Goal: Communication & Community: Answer question/provide support

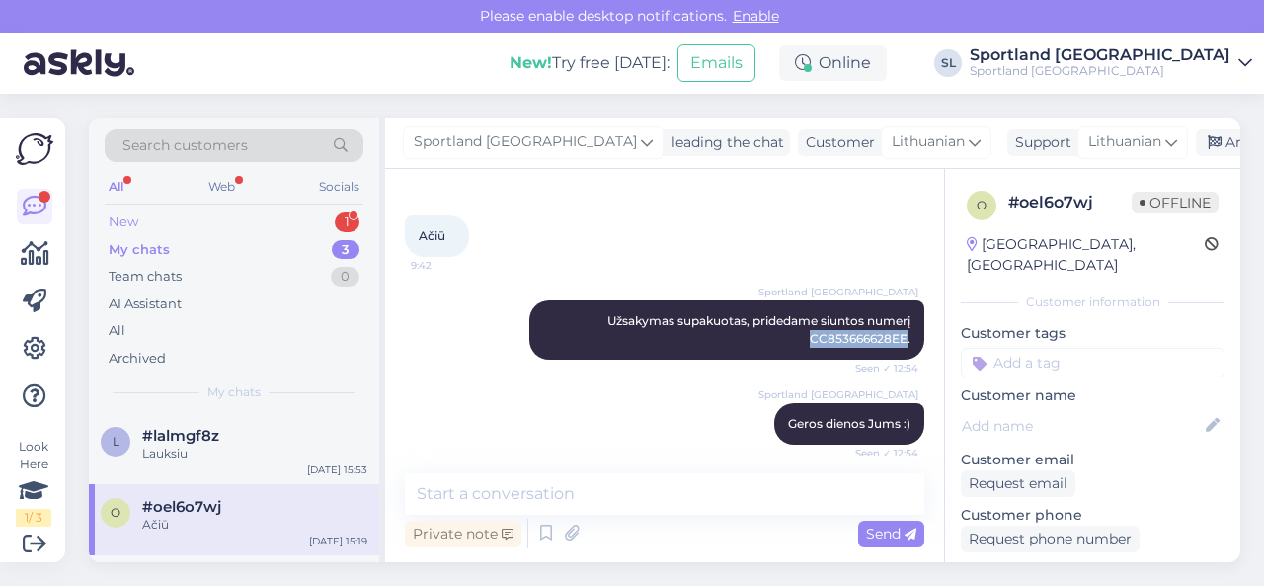
click at [251, 214] on div "New 1" at bounding box center [234, 222] width 259 height 28
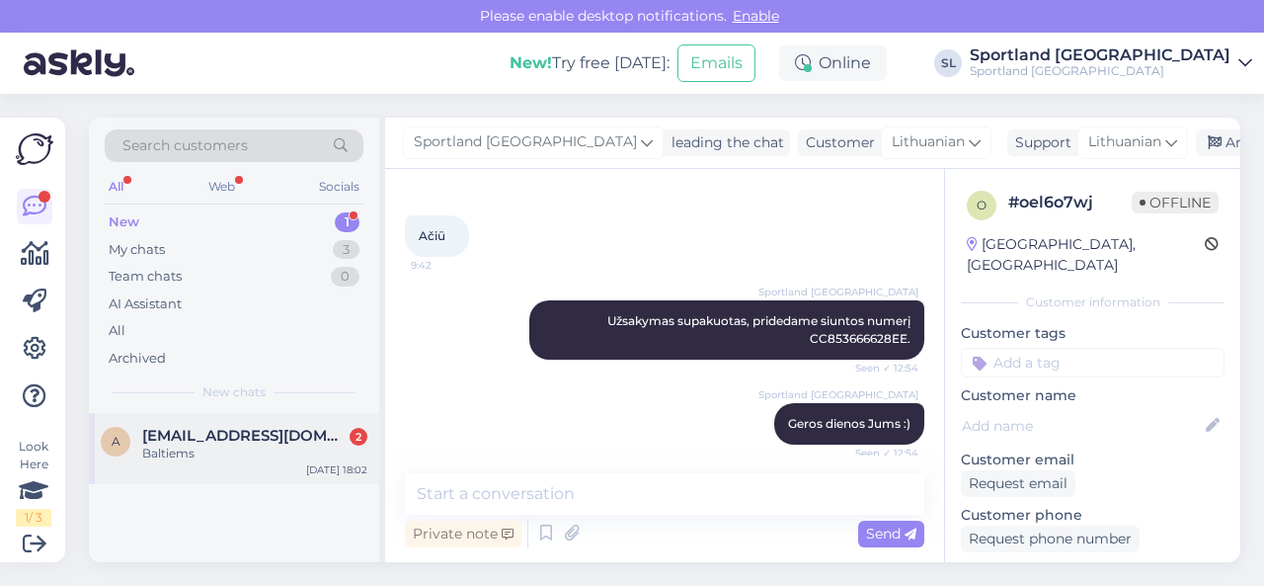
click at [218, 460] on div "Baltiems" at bounding box center [254, 453] width 225 height 18
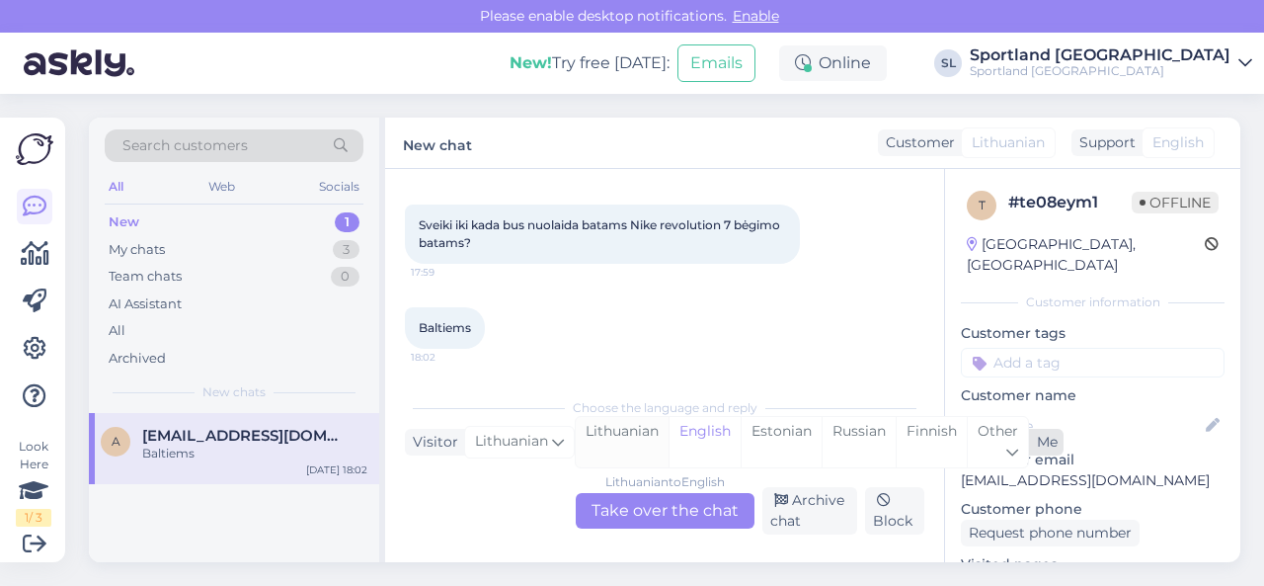
click at [630, 442] on div "Lithuanian" at bounding box center [622, 442] width 93 height 50
click at [640, 499] on div "Lithuanian to Lithuanian Take over the chat" at bounding box center [665, 511] width 179 height 36
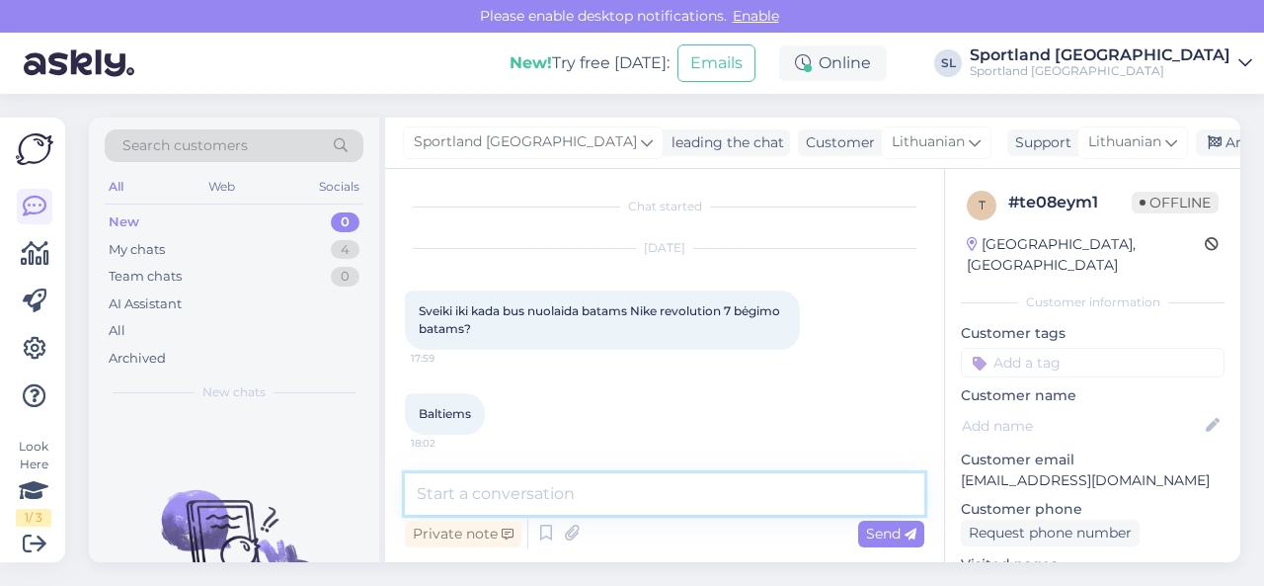
click at [624, 499] on textarea at bounding box center [665, 493] width 520 height 41
type textarea "Sveiki"
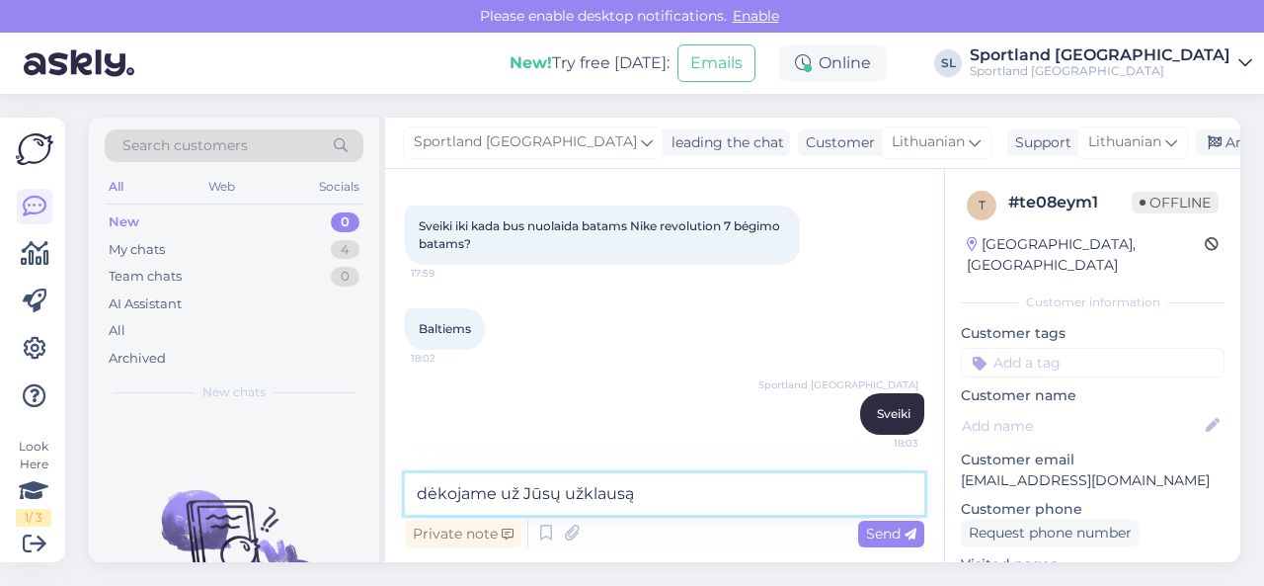
type textarea "dėkojame už Jūsų užklausą."
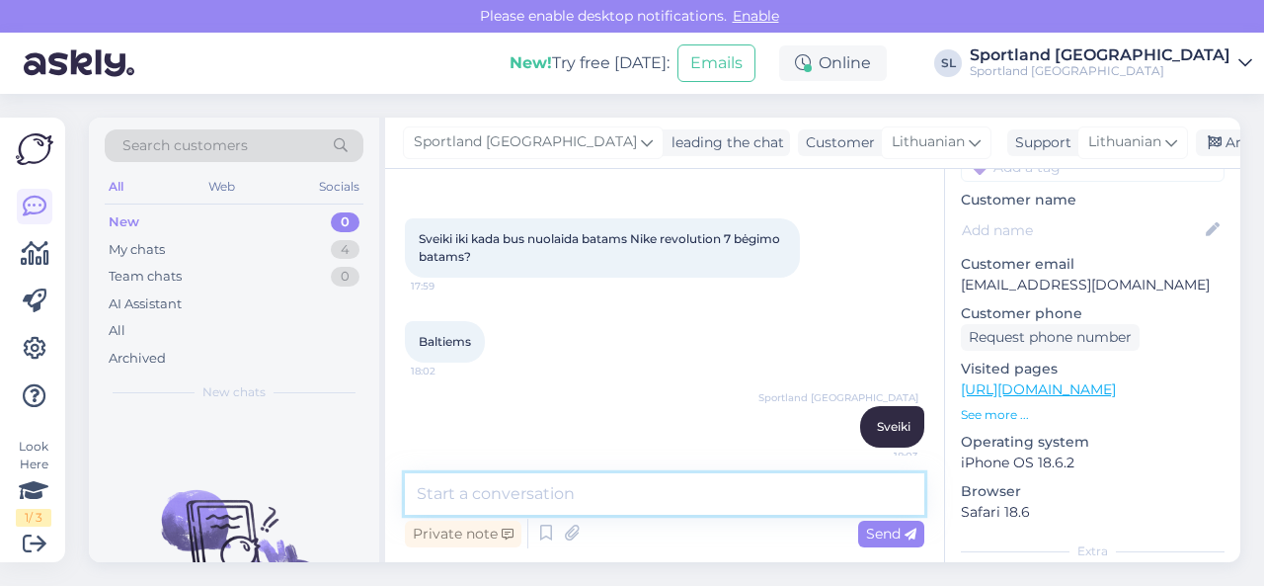
scroll to position [198, 0]
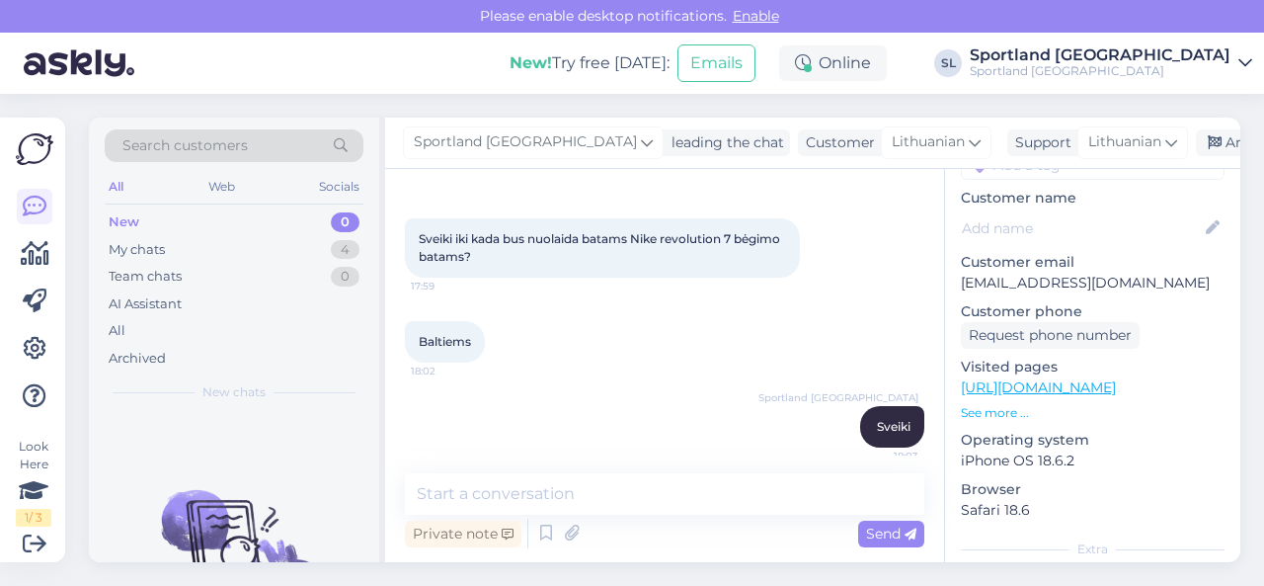
click at [1067, 378] on link "[URL][DOMAIN_NAME]" at bounding box center [1038, 387] width 155 height 18
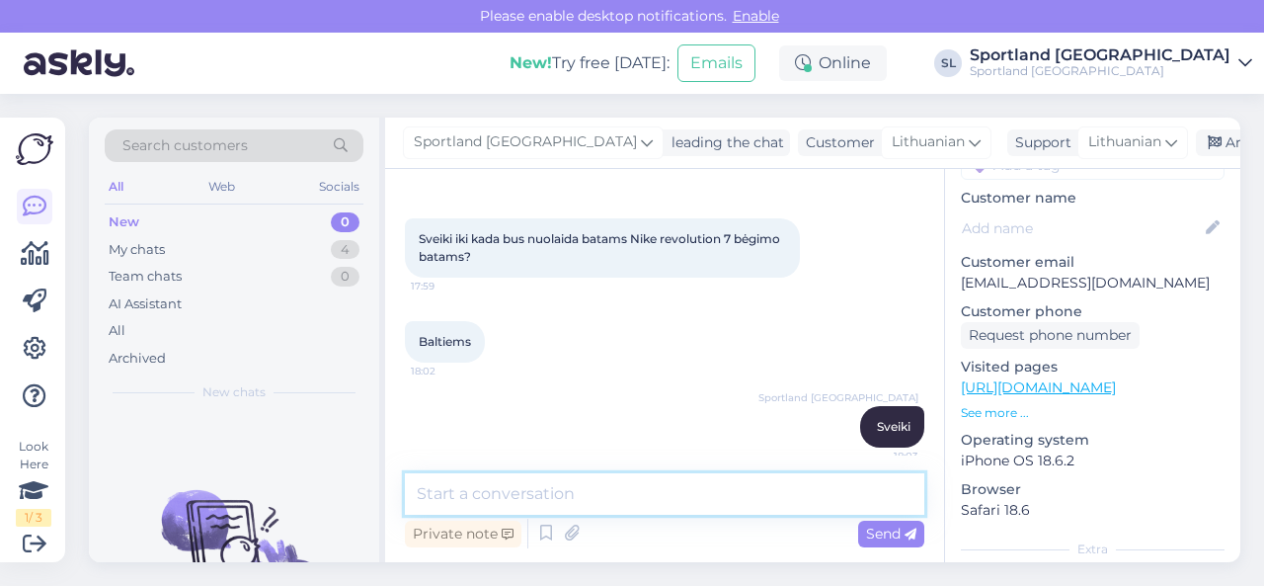
click at [634, 501] on textarea at bounding box center [665, 493] width 520 height 41
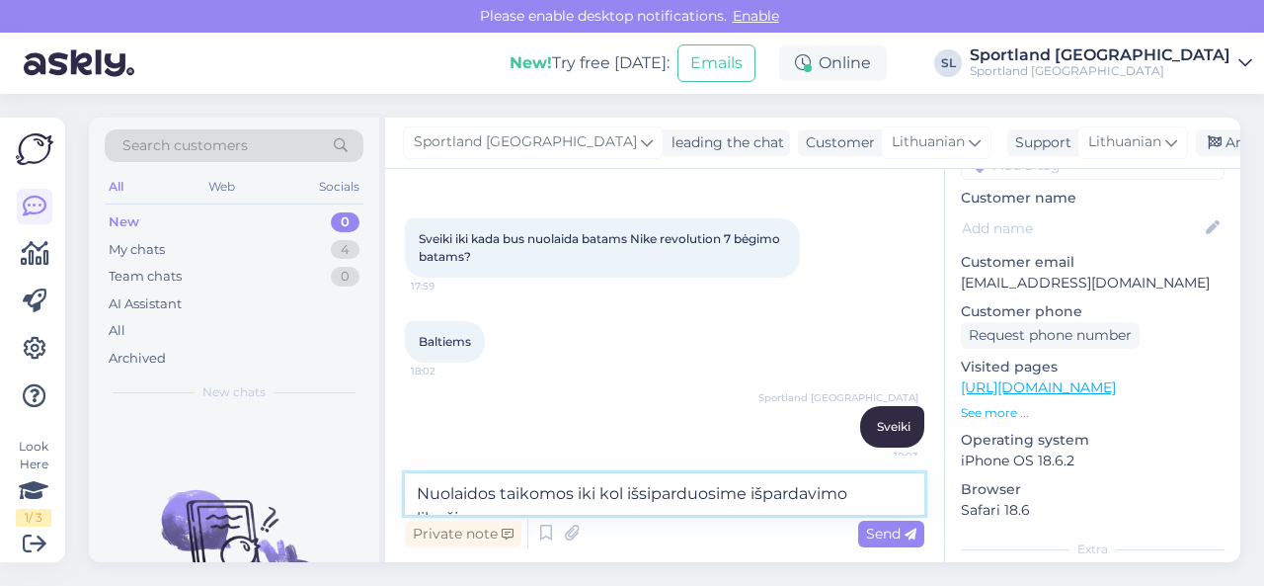
type textarea "Nuolaidos taikomos iki kol išsiparduosime išpardavimo likučius."
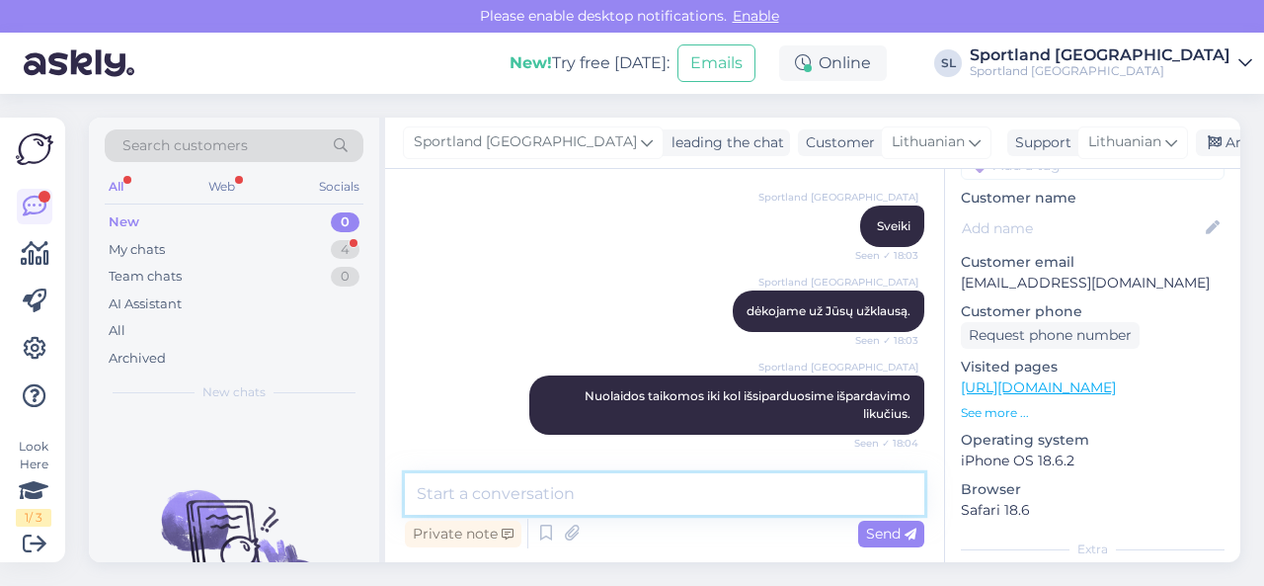
scroll to position [360, 0]
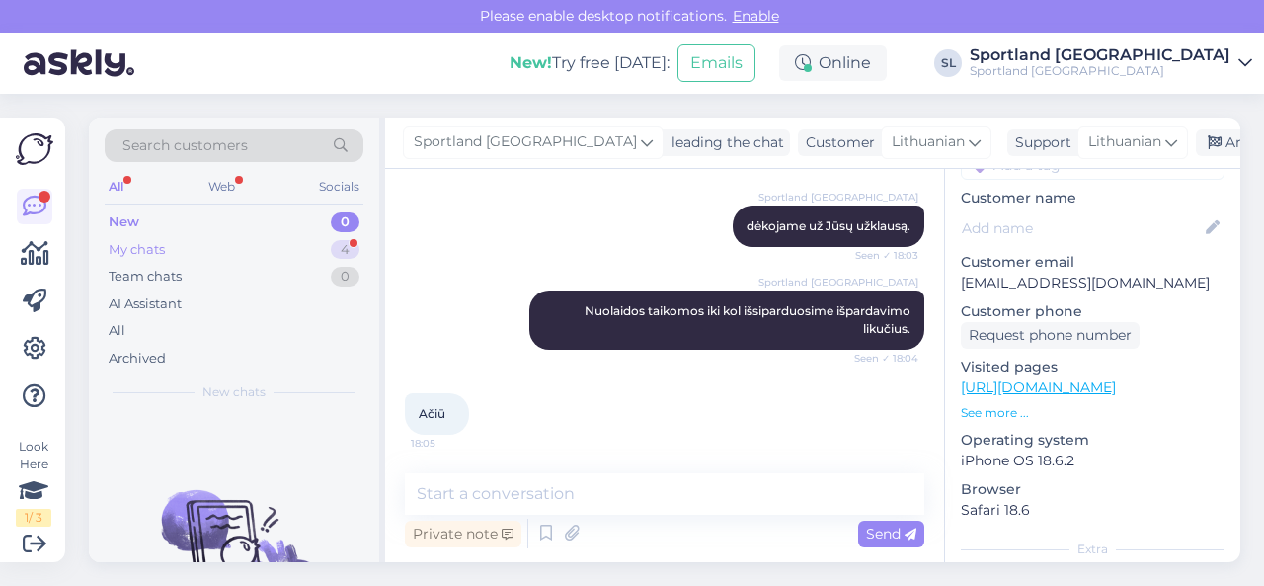
click at [275, 241] on div "My chats 4" at bounding box center [234, 250] width 259 height 28
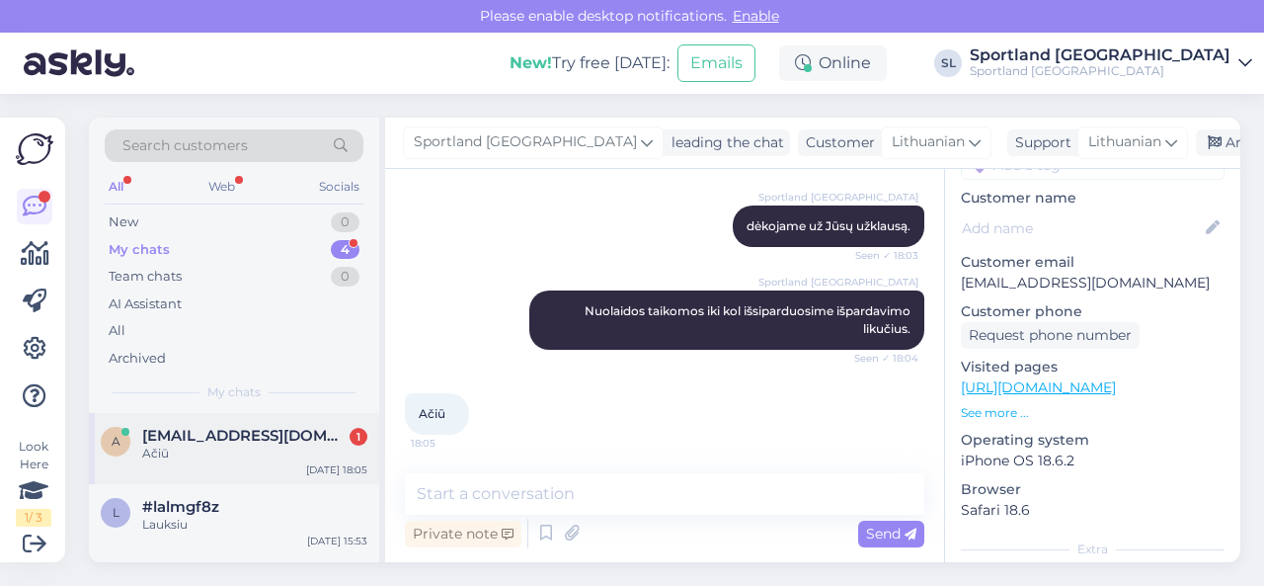
click at [238, 453] on div "Ačiū" at bounding box center [254, 453] width 225 height 18
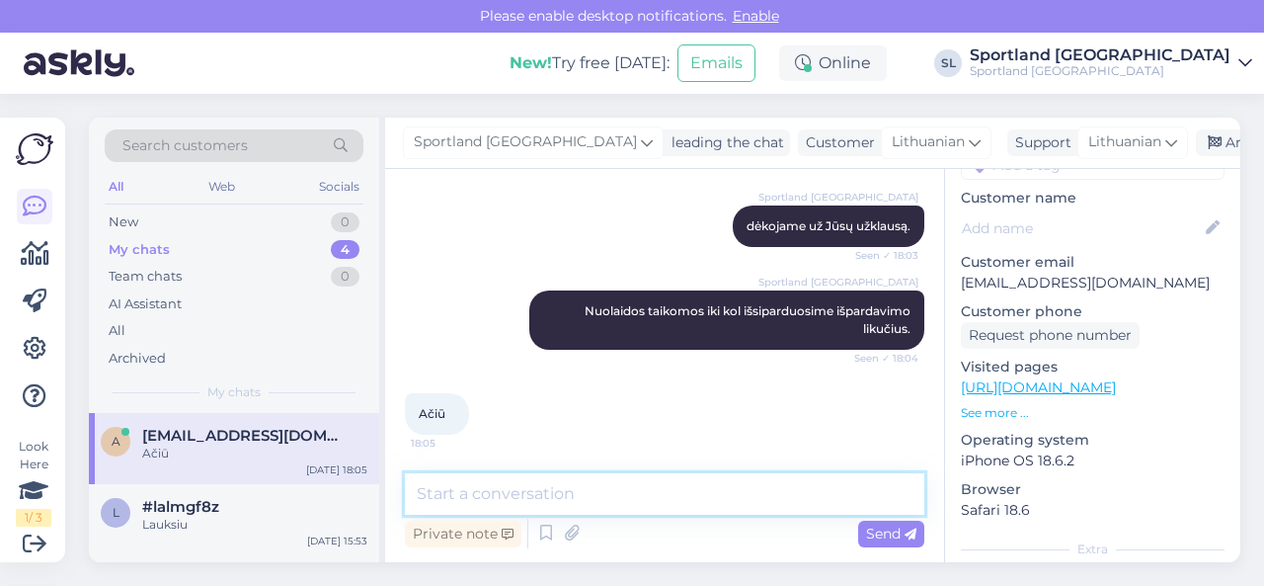
click at [458, 489] on textarea at bounding box center [665, 493] width 520 height 41
click at [565, 489] on textarea at bounding box center [665, 493] width 520 height 41
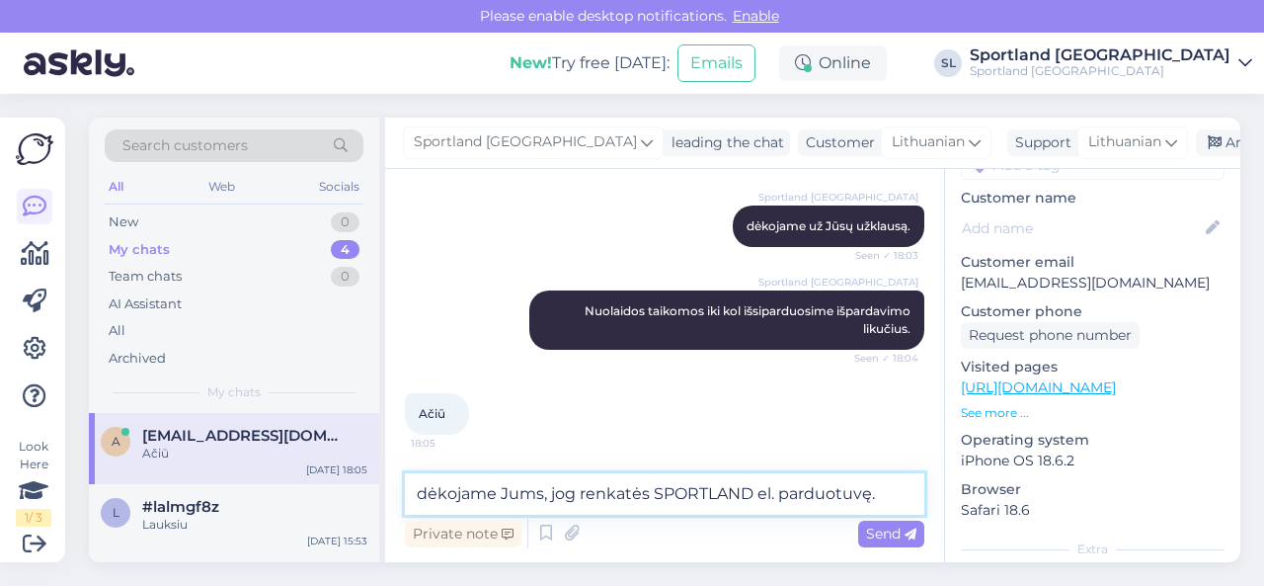
type textarea "dėkojame Jums, jog renkatės SPORTLAND el. parduotuvę."
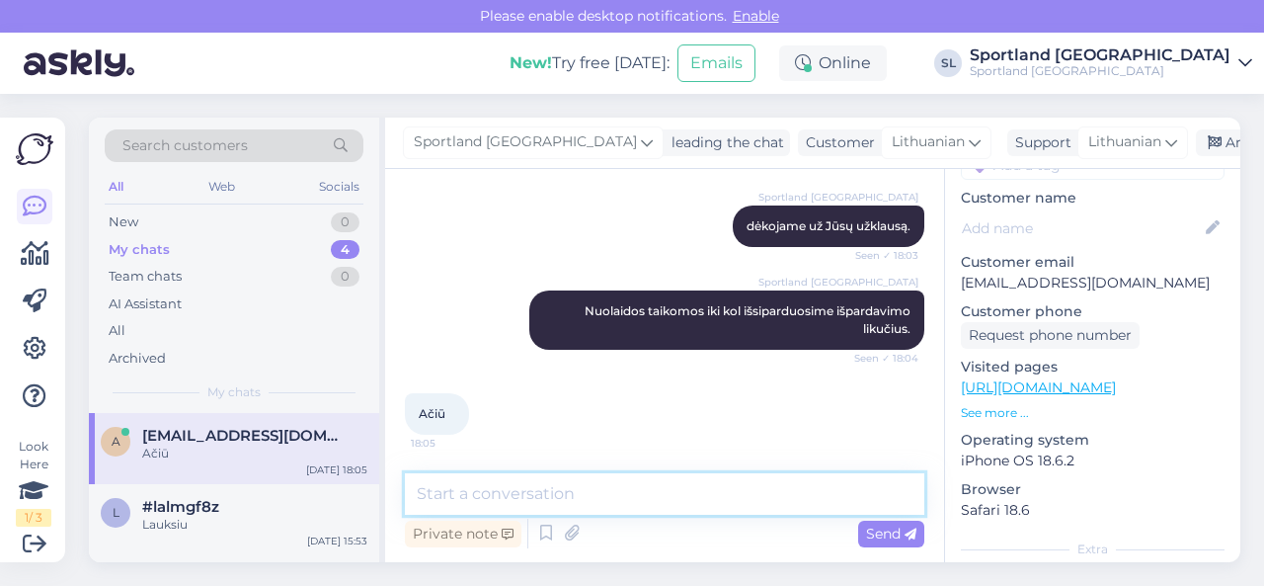
scroll to position [445, 0]
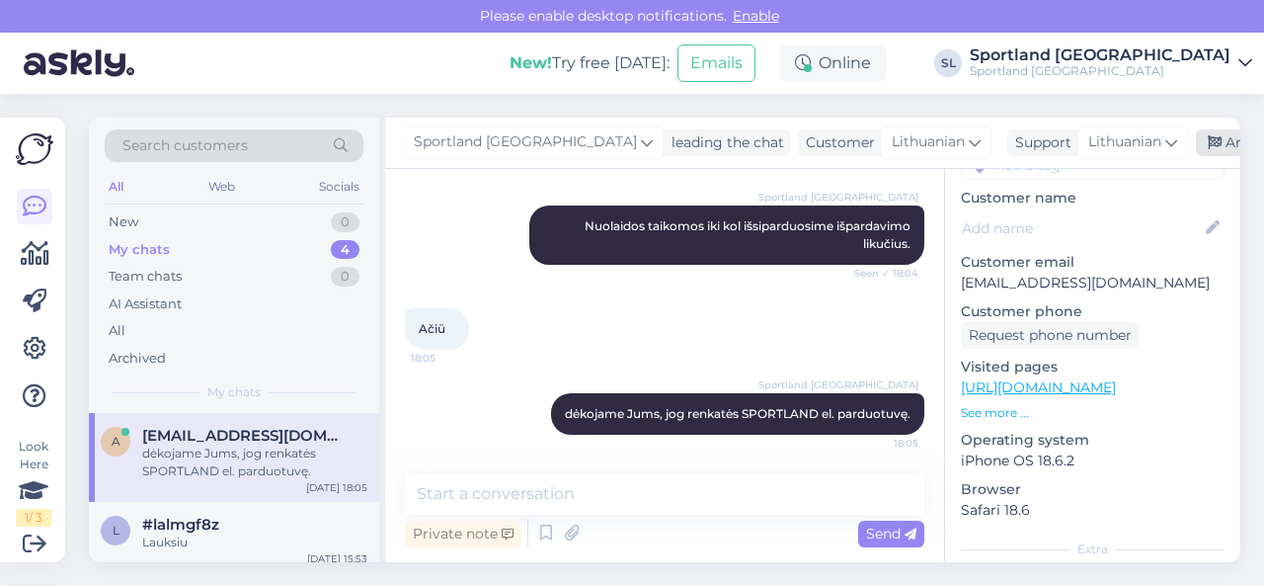
click at [1196, 145] on div "Archive chat" at bounding box center [1258, 142] width 124 height 27
